Goal: Task Accomplishment & Management: Manage account settings

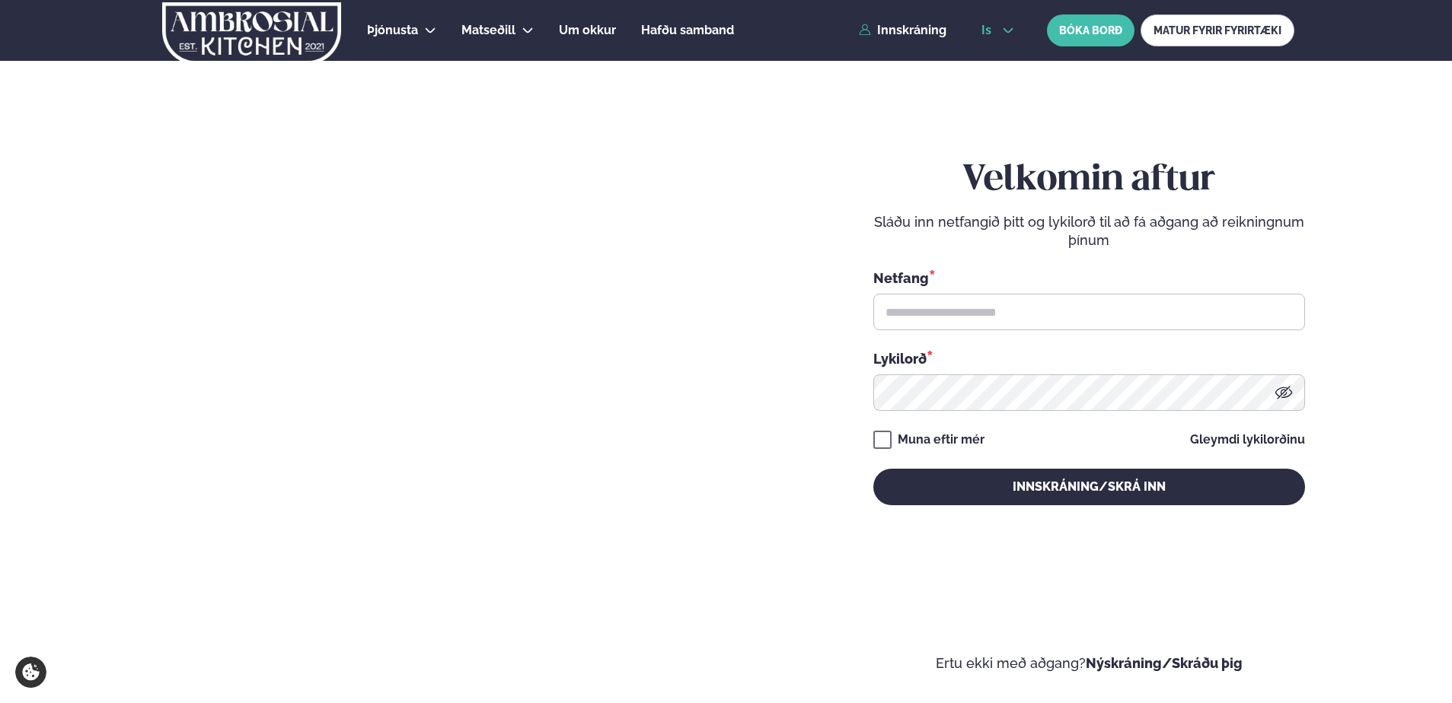
click at [1013, 31] on icon at bounding box center [1008, 30] width 12 height 12
click at [1002, 56] on link "en" at bounding box center [997, 58] width 57 height 30
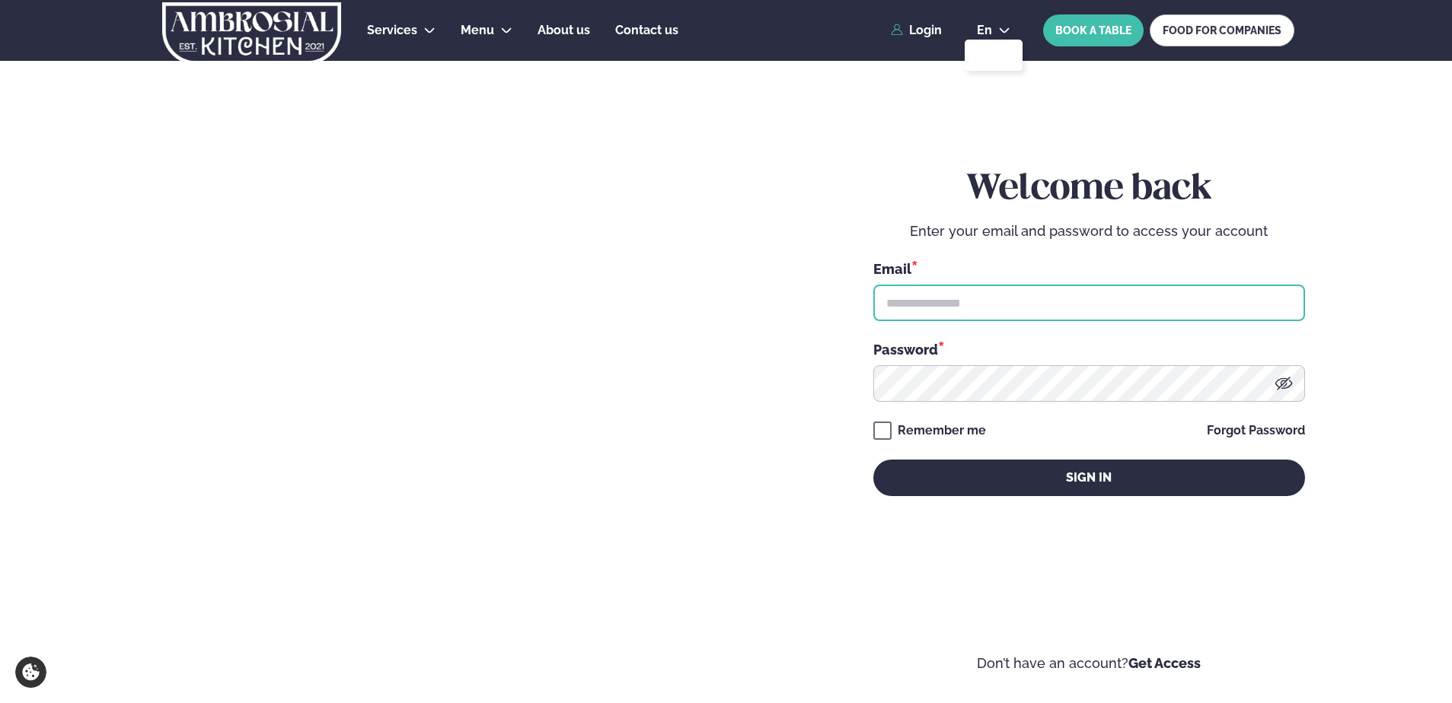
click at [936, 318] on input "text" at bounding box center [1089, 303] width 432 height 37
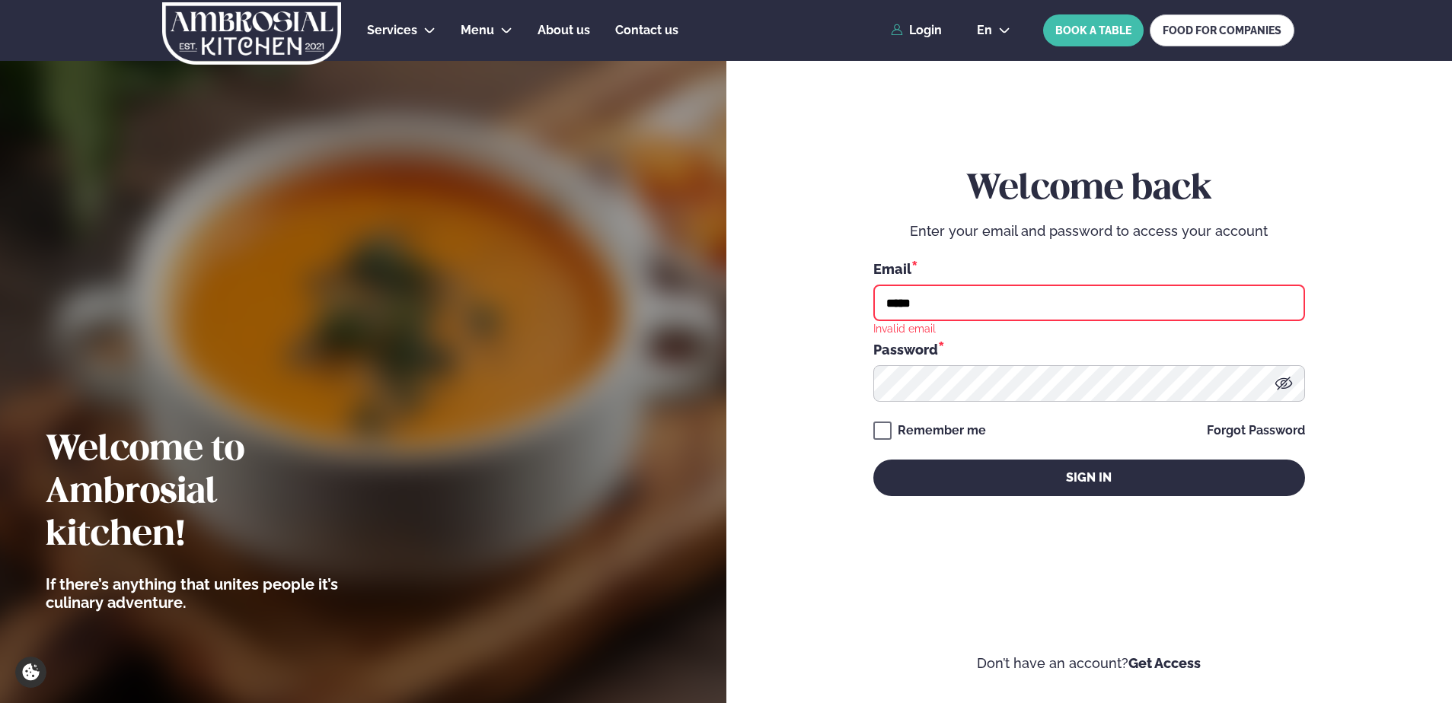
type input "**********"
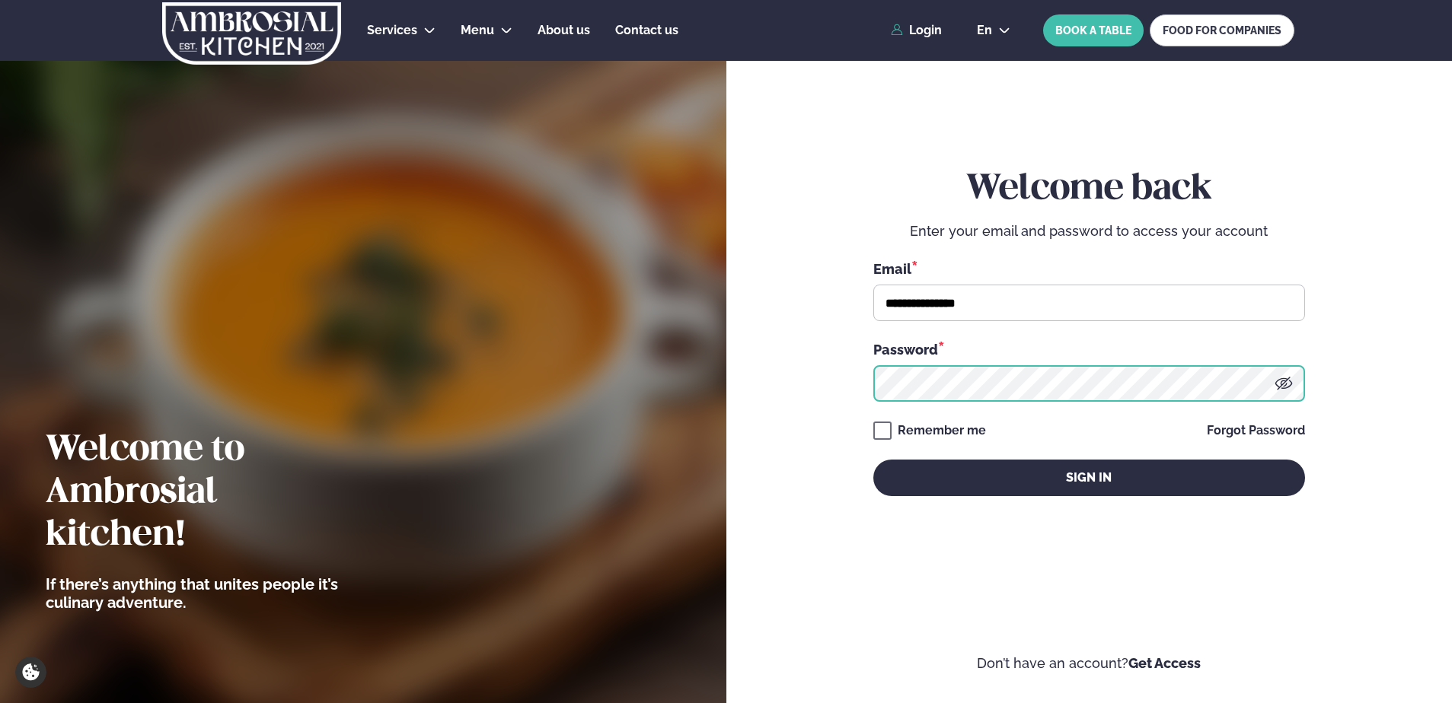
click at [873, 460] on button "Sign in" at bounding box center [1089, 478] width 432 height 37
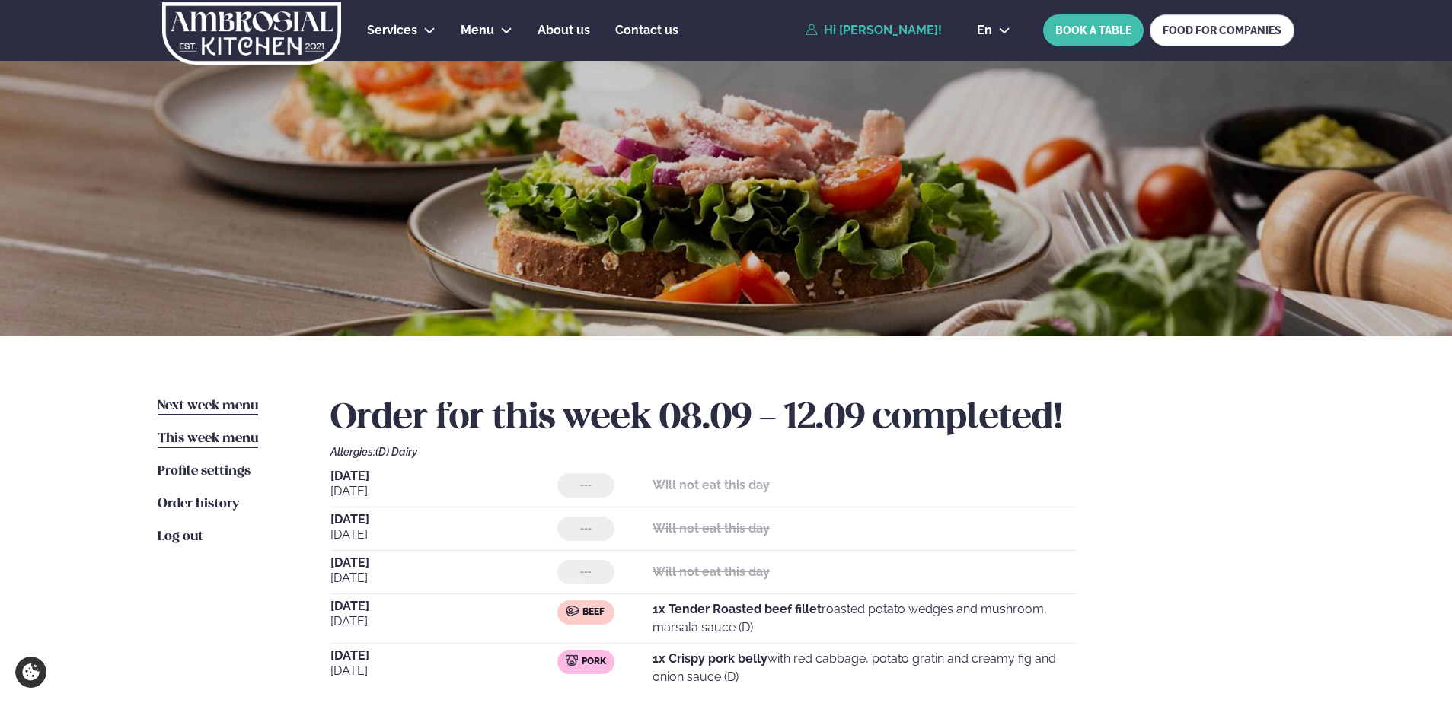
click at [239, 410] on span "Next week menu" at bounding box center [208, 406] width 100 height 13
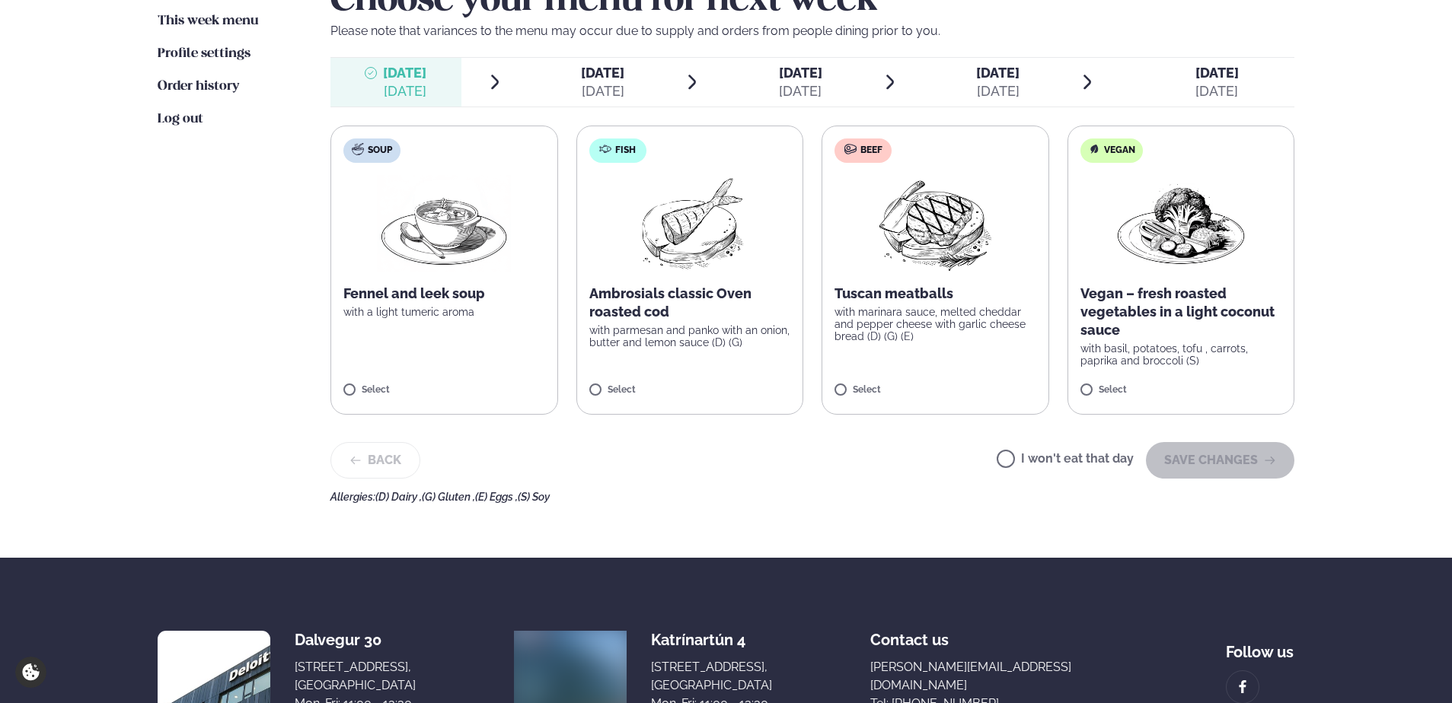
scroll to position [381, 0]
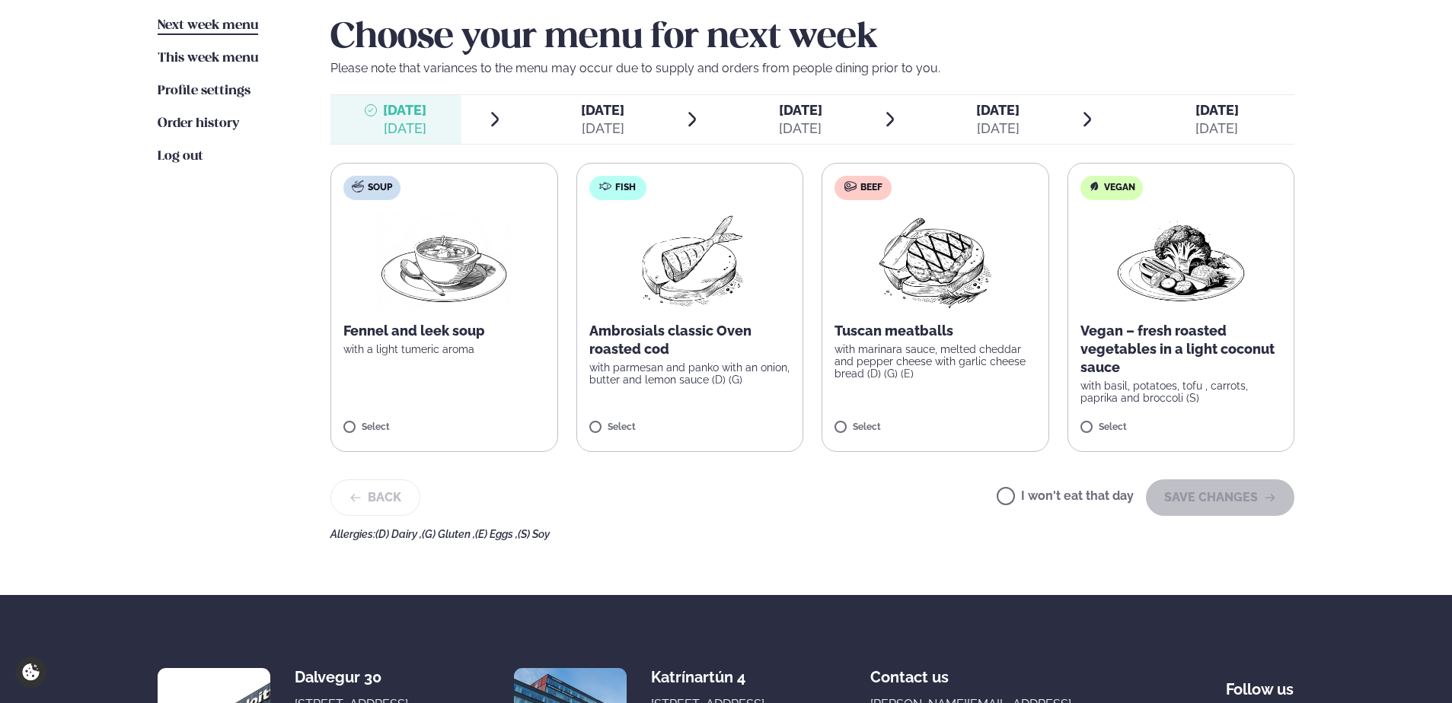
click at [938, 351] on p "with marinara sauce, melted cheddar and pepper cheese with garlic cheese bread …" at bounding box center [935, 361] width 202 height 37
click at [1213, 489] on button "SAVE CHANGES" at bounding box center [1220, 498] width 148 height 37
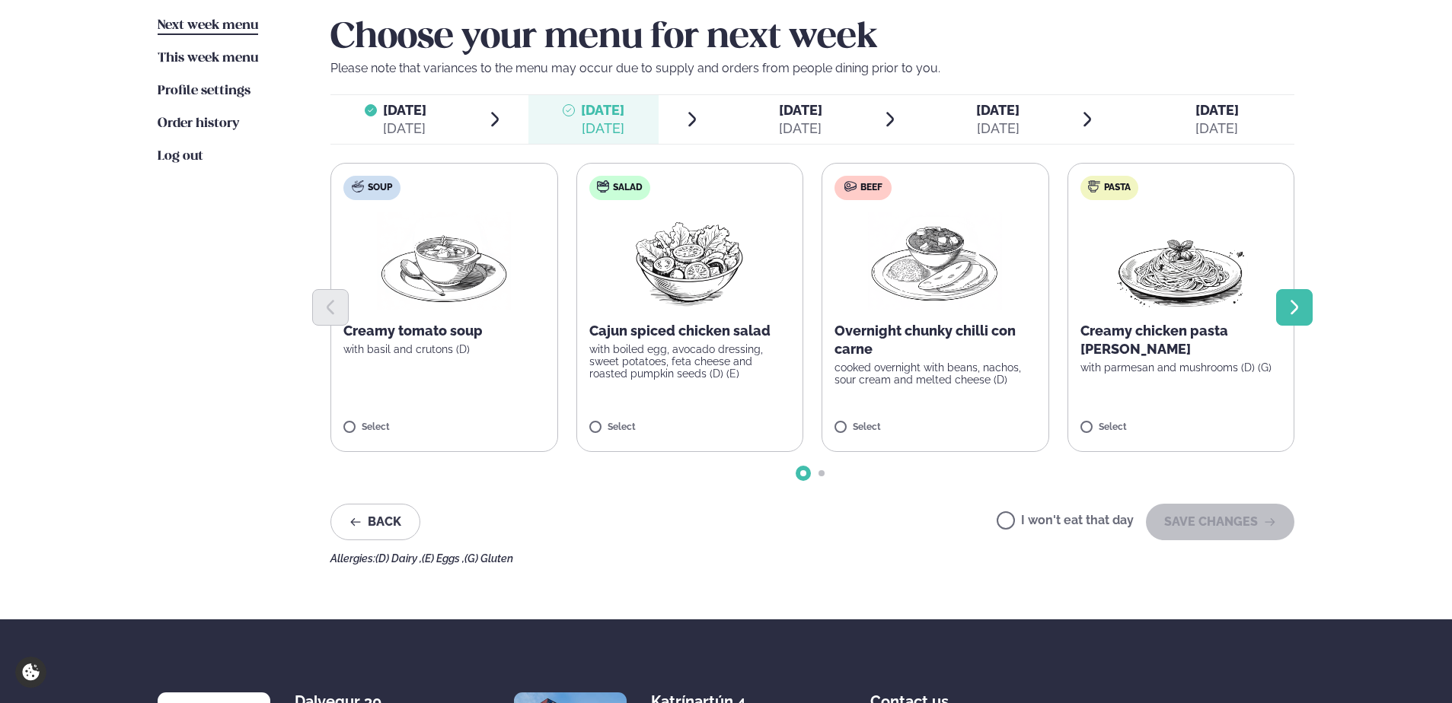
click at [1294, 309] on icon "Next slide" at bounding box center [1294, 307] width 18 height 18
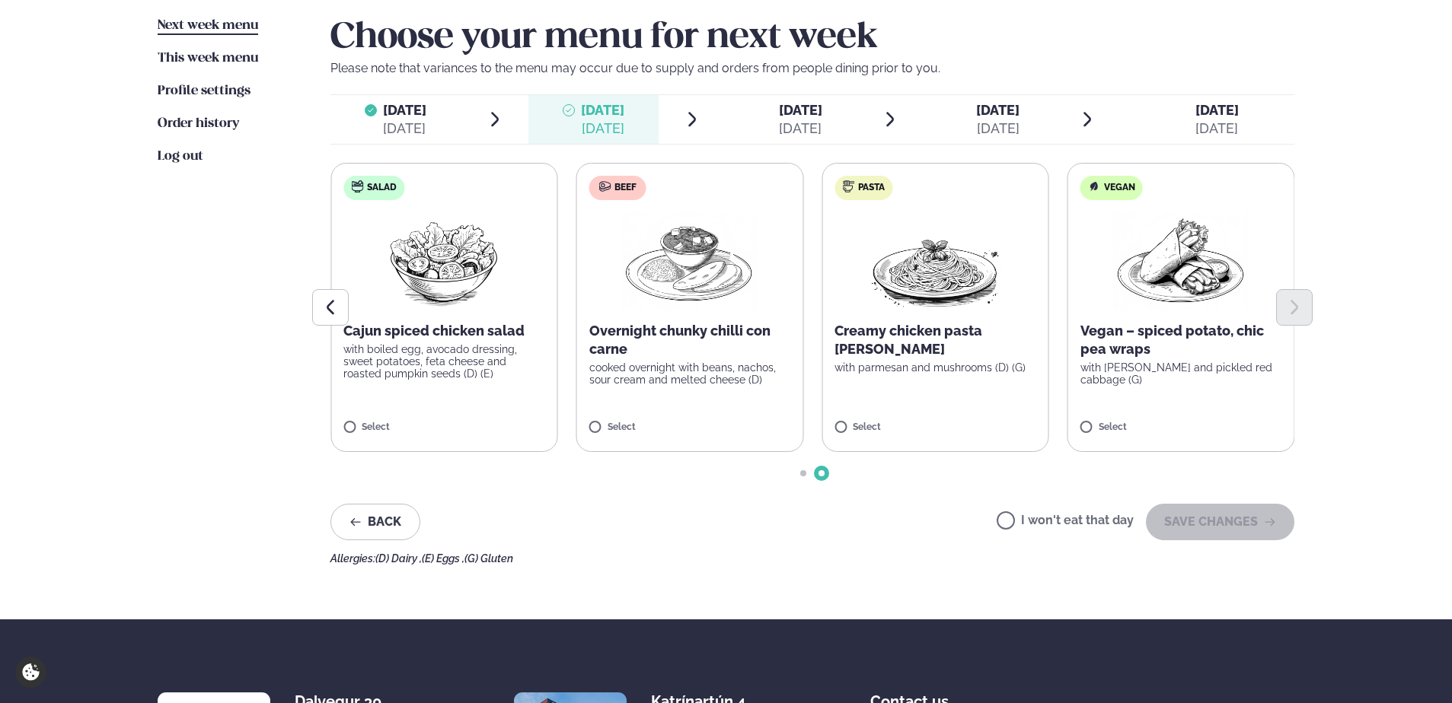
click at [664, 354] on p "Overnight chunky chilli con carne" at bounding box center [690, 340] width 202 height 37
click at [1226, 531] on button "SAVE CHANGES" at bounding box center [1220, 522] width 148 height 37
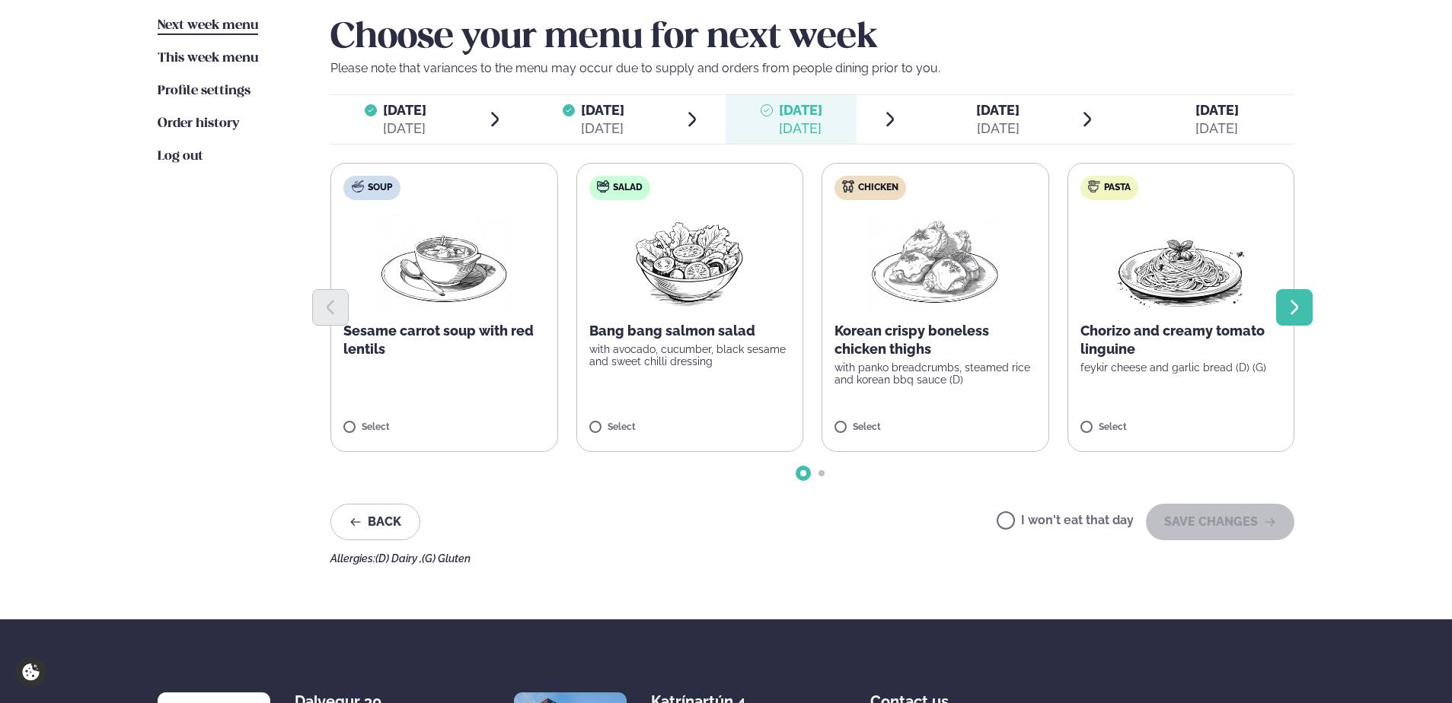
click at [1301, 308] on icon "Next slide" at bounding box center [1294, 307] width 18 height 18
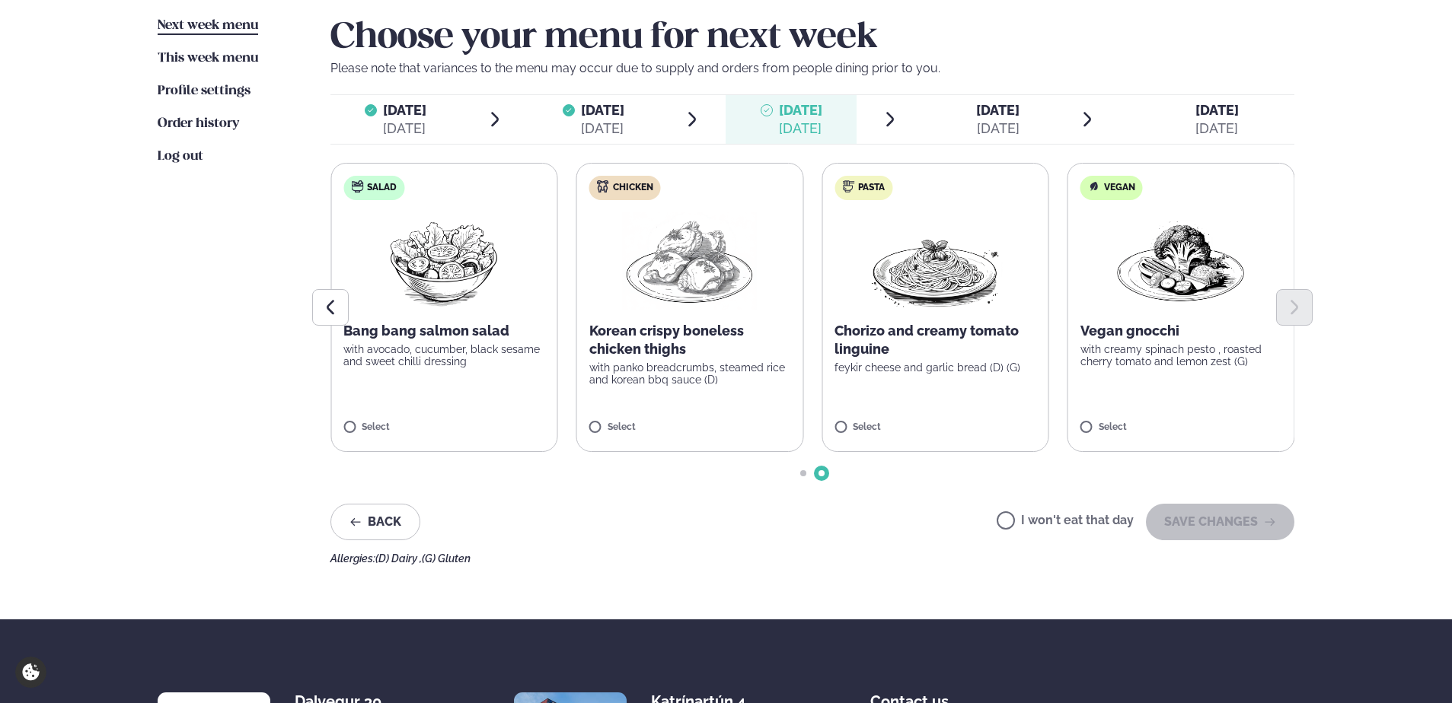
click at [676, 384] on p "with panko breadcrumbs, steamed rice and korean bbq sauce (D)" at bounding box center [690, 374] width 202 height 24
click at [1221, 524] on button "SAVE CHANGES" at bounding box center [1220, 522] width 148 height 37
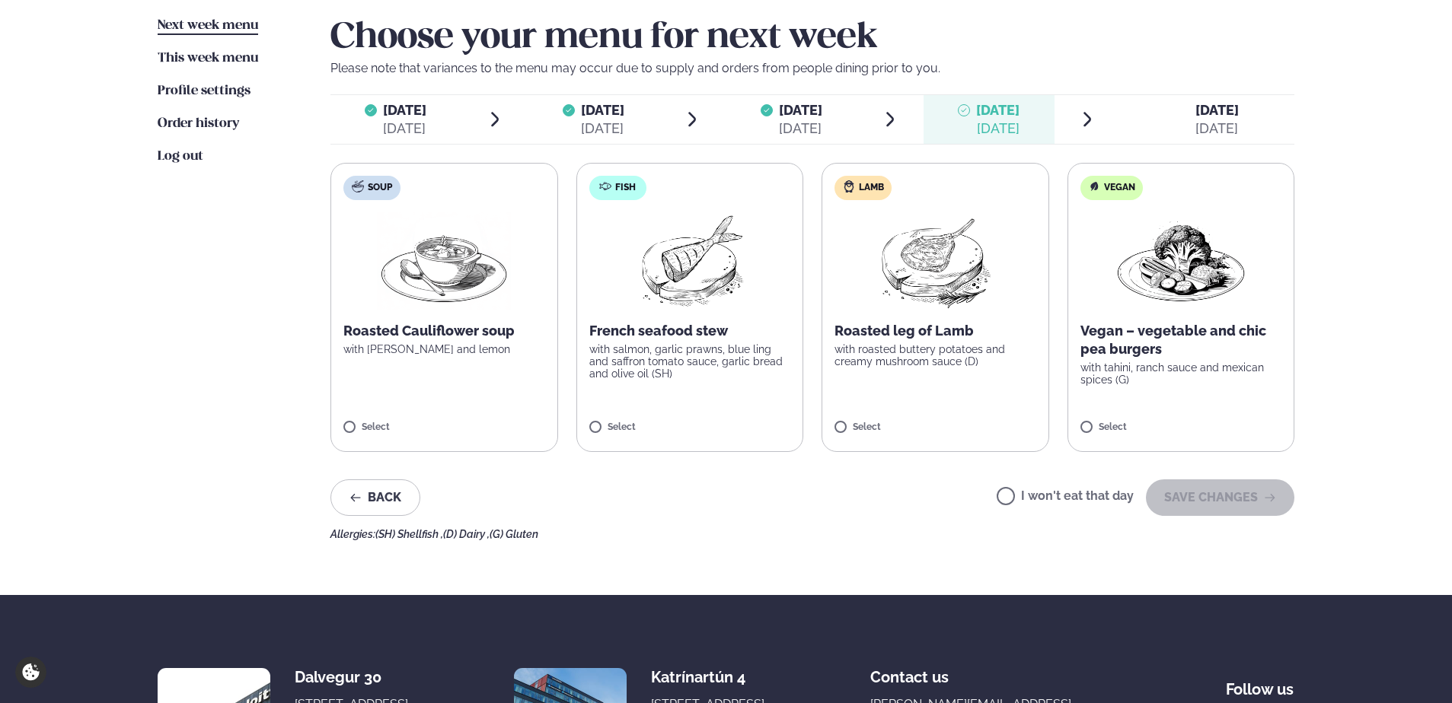
click at [703, 376] on p "with salmon, garlic prawns, blue ling and saffron tomato sauce, garlic bread an…" at bounding box center [690, 361] width 202 height 37
click at [1242, 510] on button "SAVE CHANGES" at bounding box center [1220, 498] width 148 height 37
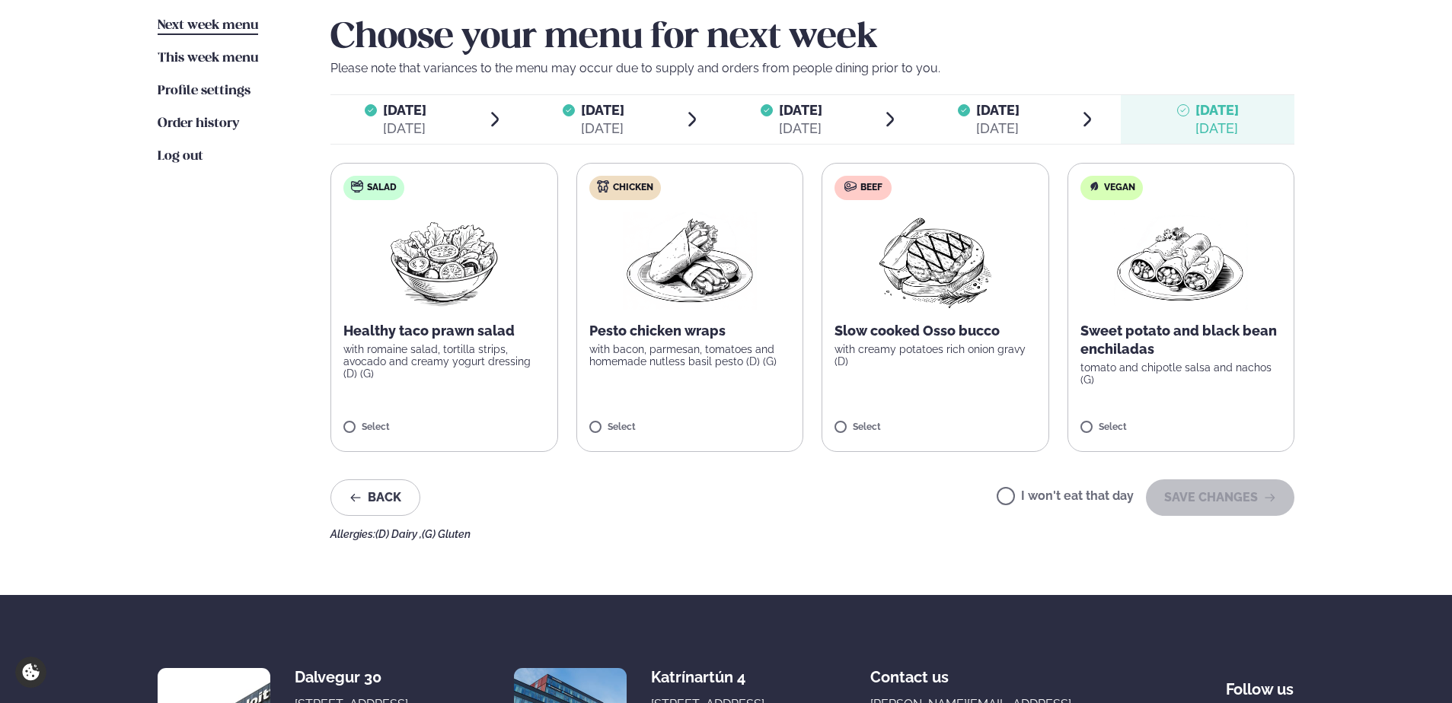
click at [914, 344] on p "with creamy potatoes rich onion gravy (D)" at bounding box center [935, 355] width 202 height 24
click at [1217, 493] on button "SAVE CHANGES" at bounding box center [1220, 498] width 148 height 37
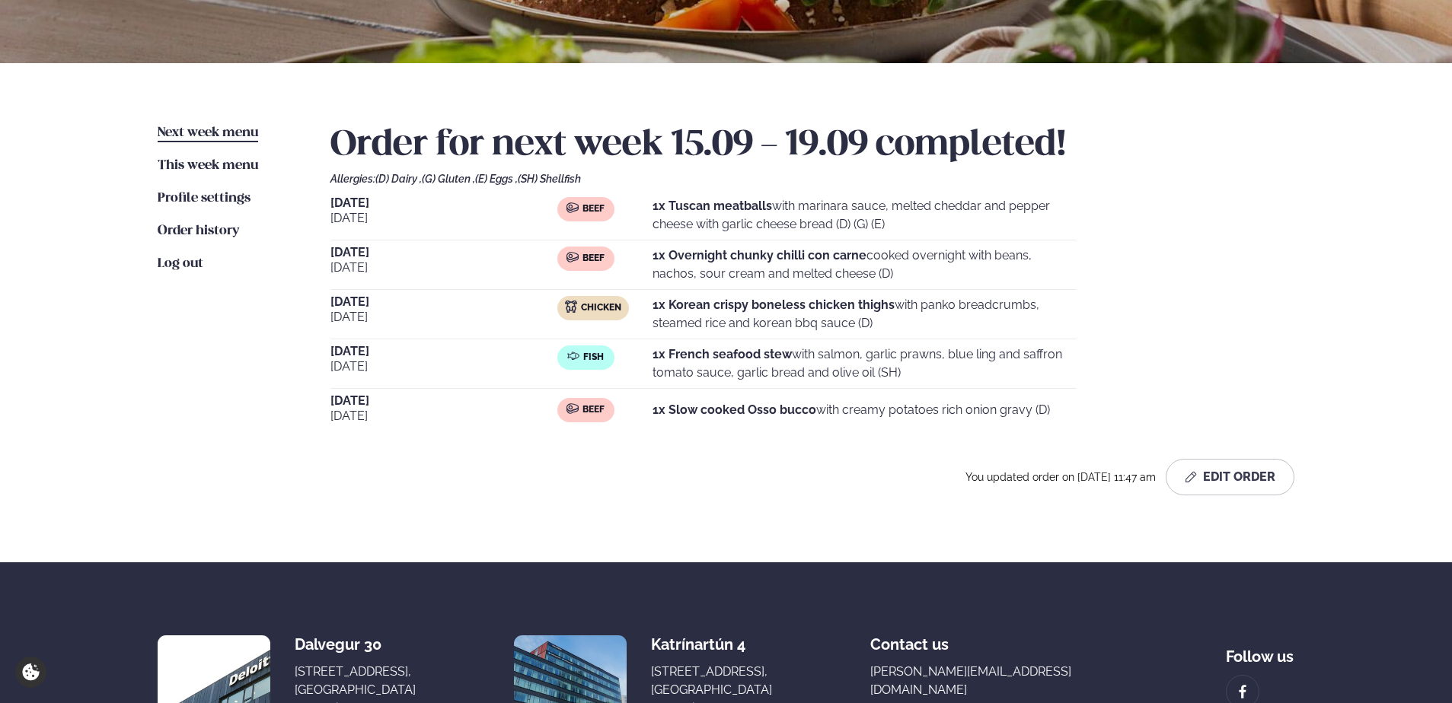
scroll to position [0, 0]
